Goal: Book appointment/travel/reservation

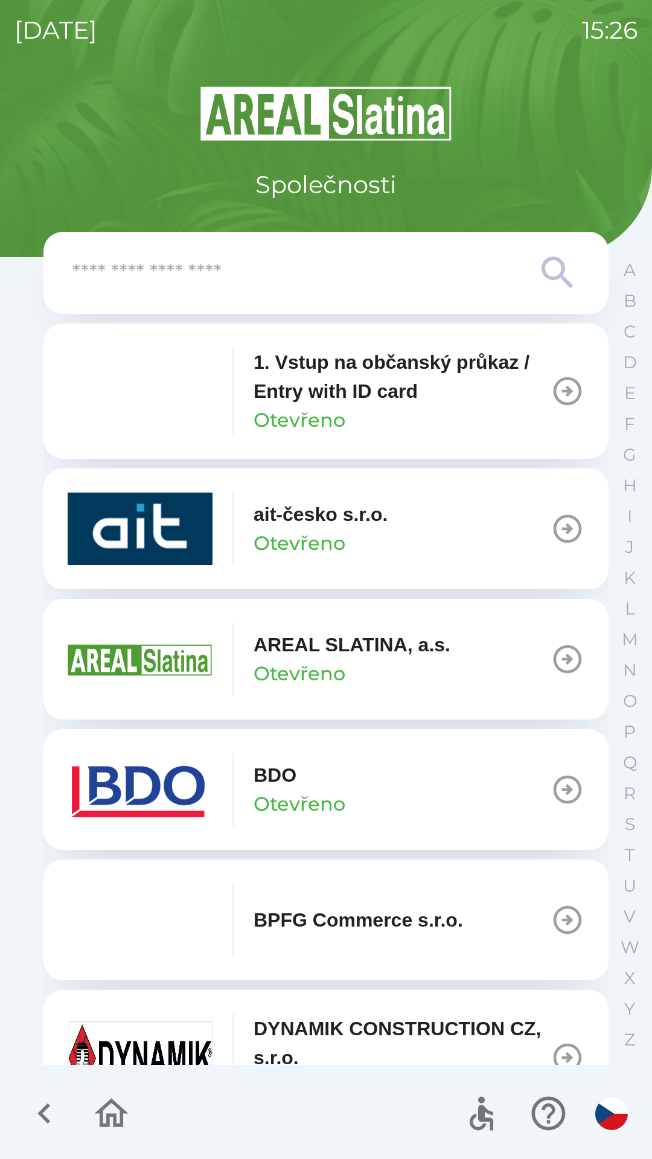
click at [170, 777] on img "button" at bounding box center [140, 789] width 145 height 72
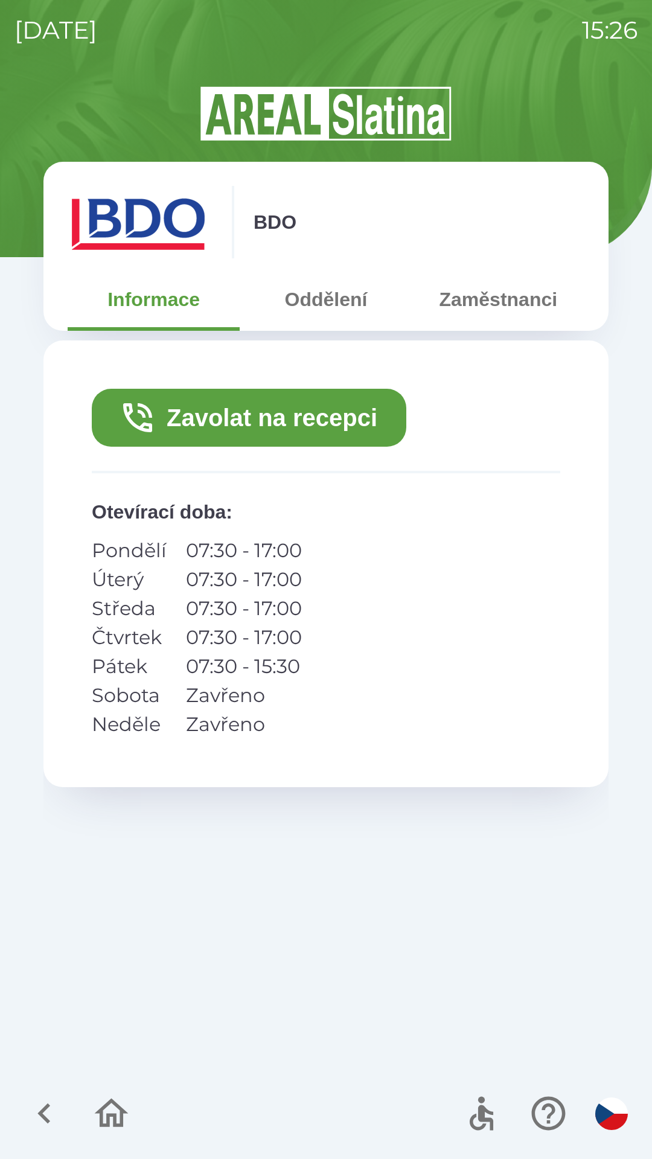
click at [255, 417] on button "Zavolat na recepci" at bounding box center [249, 418] width 314 height 58
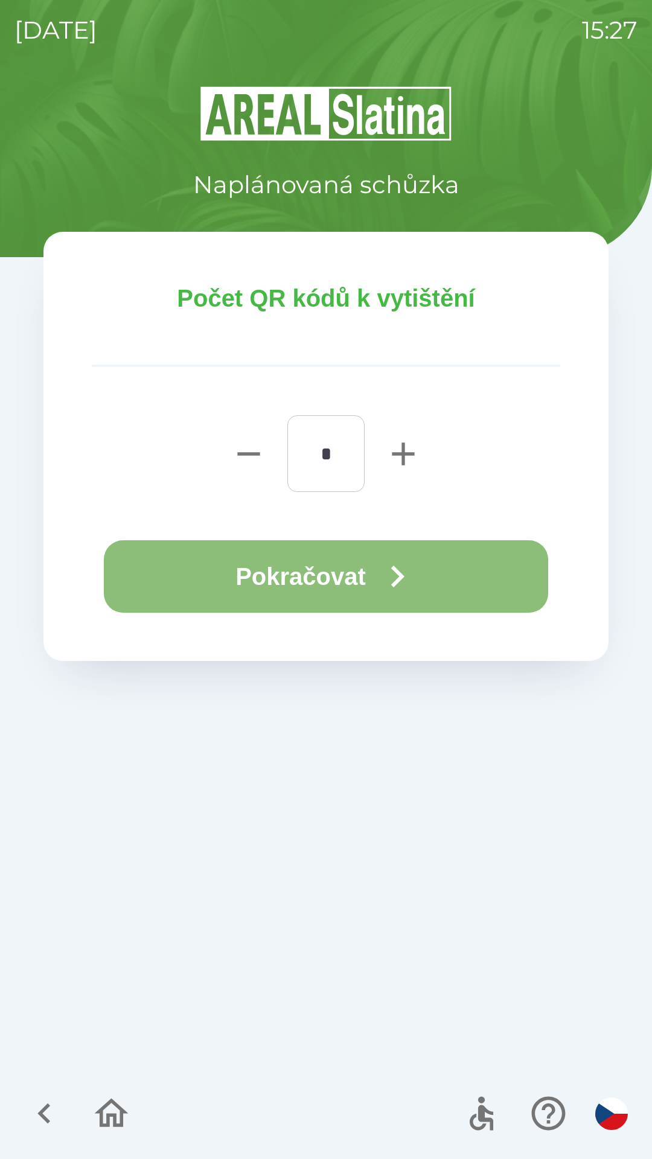
click at [294, 575] on button "Pokračovat" at bounding box center [326, 576] width 444 height 72
